Goal: Information Seeking & Learning: Learn about a topic

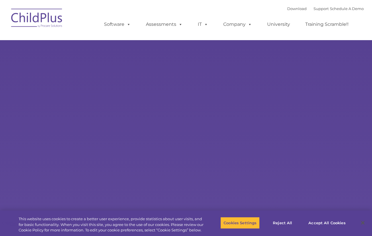
select select "MEDIUM"
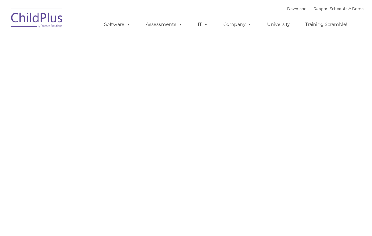
type input ""
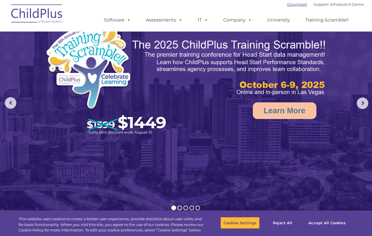
click at [294, 5] on link "Download" at bounding box center [296, 4] width 19 height 5
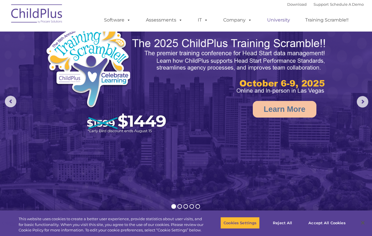
click at [281, 17] on link "University" at bounding box center [278, 19] width 34 height 11
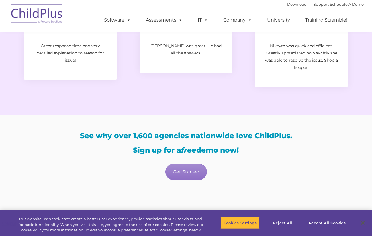
scroll to position [928, 0]
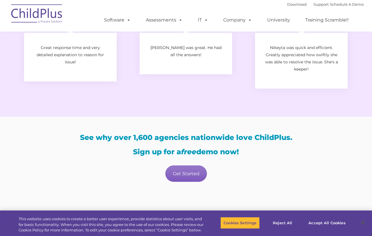
click at [194, 177] on link "Get Started" at bounding box center [186, 173] width 42 height 16
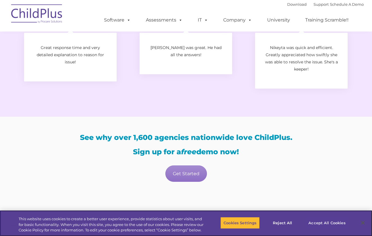
click at [315, 221] on button "Accept All Cookies" at bounding box center [326, 223] width 43 height 12
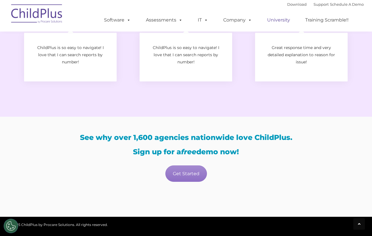
click at [286, 22] on link "University" at bounding box center [278, 19] width 34 height 11
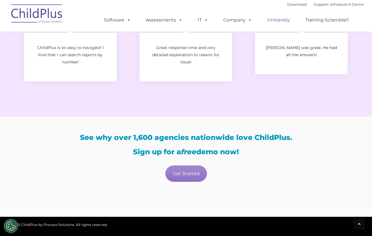
click at [273, 21] on link "University" at bounding box center [278, 19] width 34 height 11
click at [293, 3] on link "Download" at bounding box center [296, 4] width 19 height 5
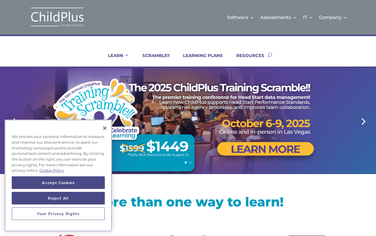
click at [104, 130] on button "Close" at bounding box center [105, 128] width 13 height 13
